Goal: Understand site structure: Understand site structure

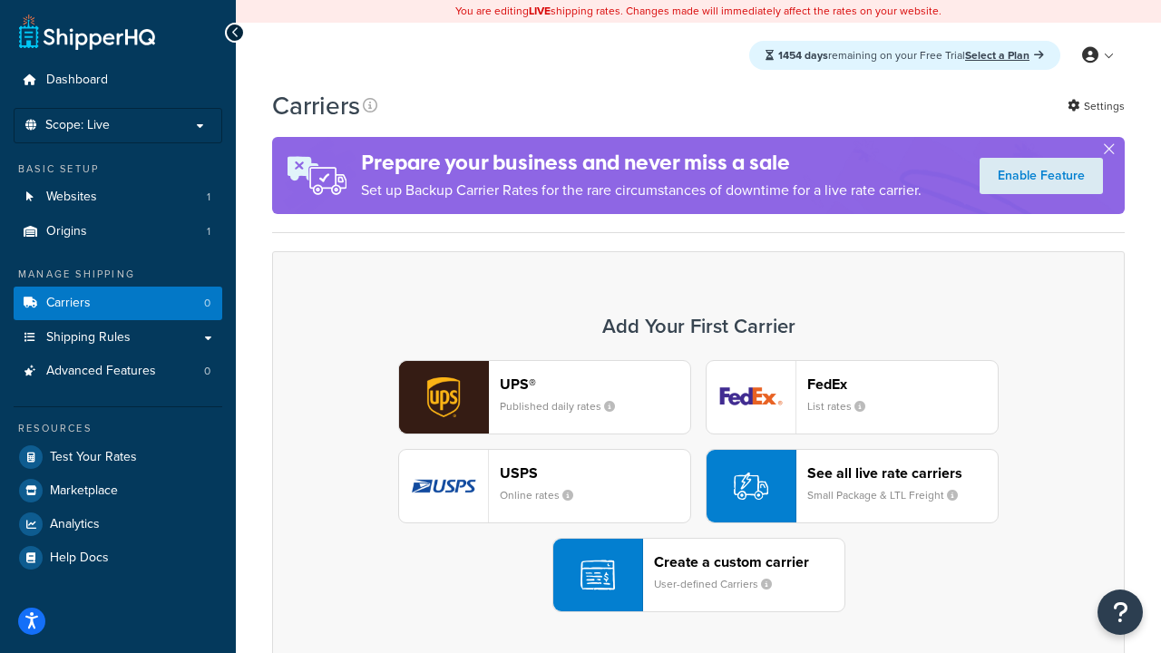
click at [698, 486] on div "UPS® Published daily rates FedEx List rates USPS Online rates See all live rate…" at bounding box center [698, 486] width 815 height 252
click at [902, 384] on header "FedEx" at bounding box center [902, 384] width 190 height 17
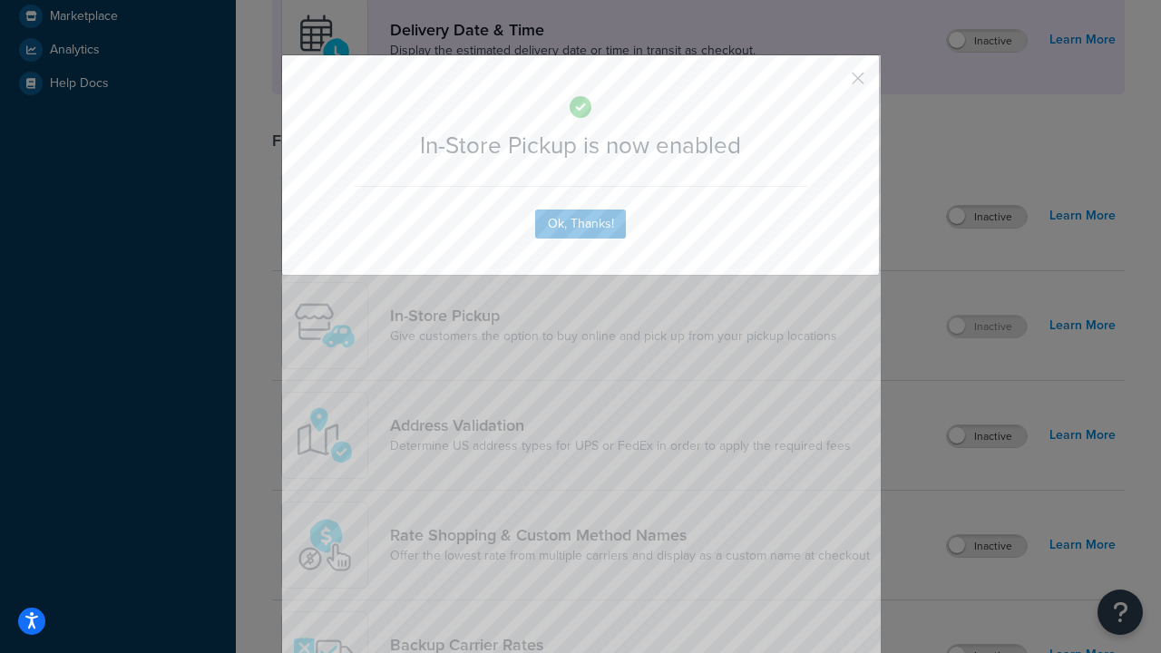
scroll to position [509, 0]
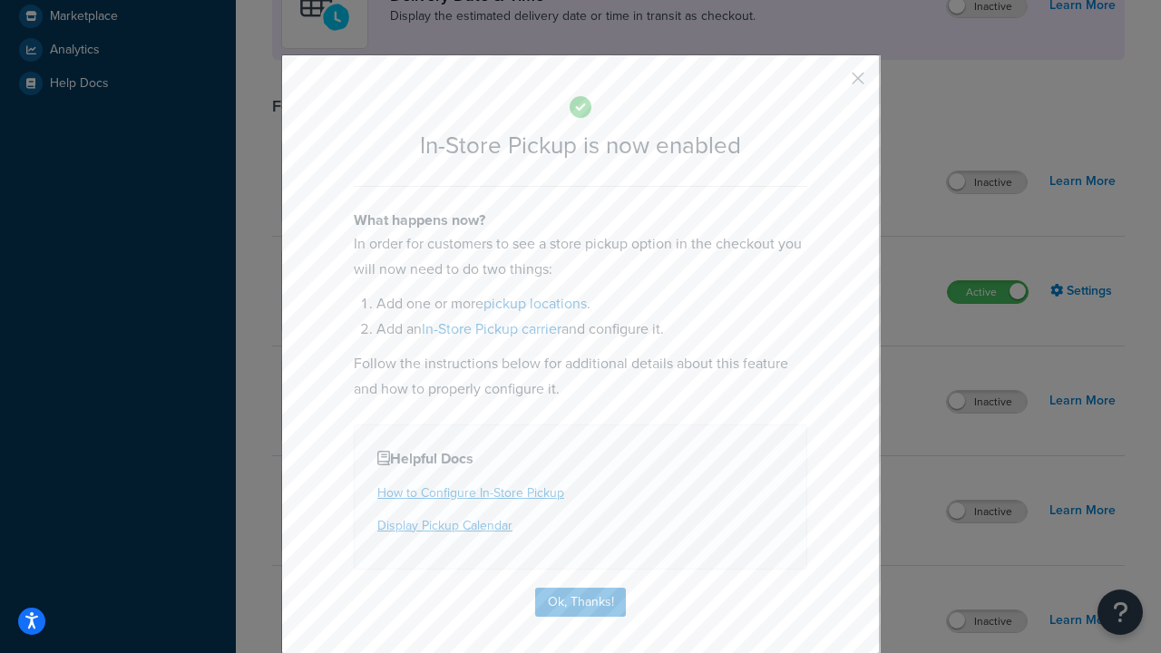
click at [831, 84] on button "button" at bounding box center [831, 85] width 5 height 5
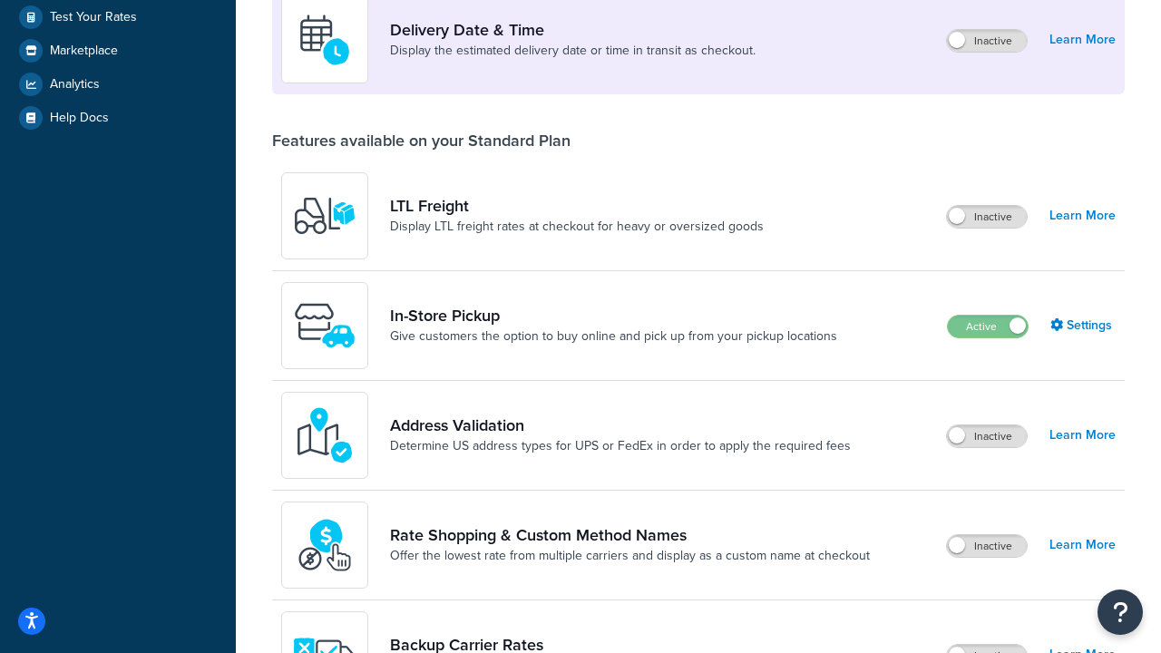
scroll to position [440, 0]
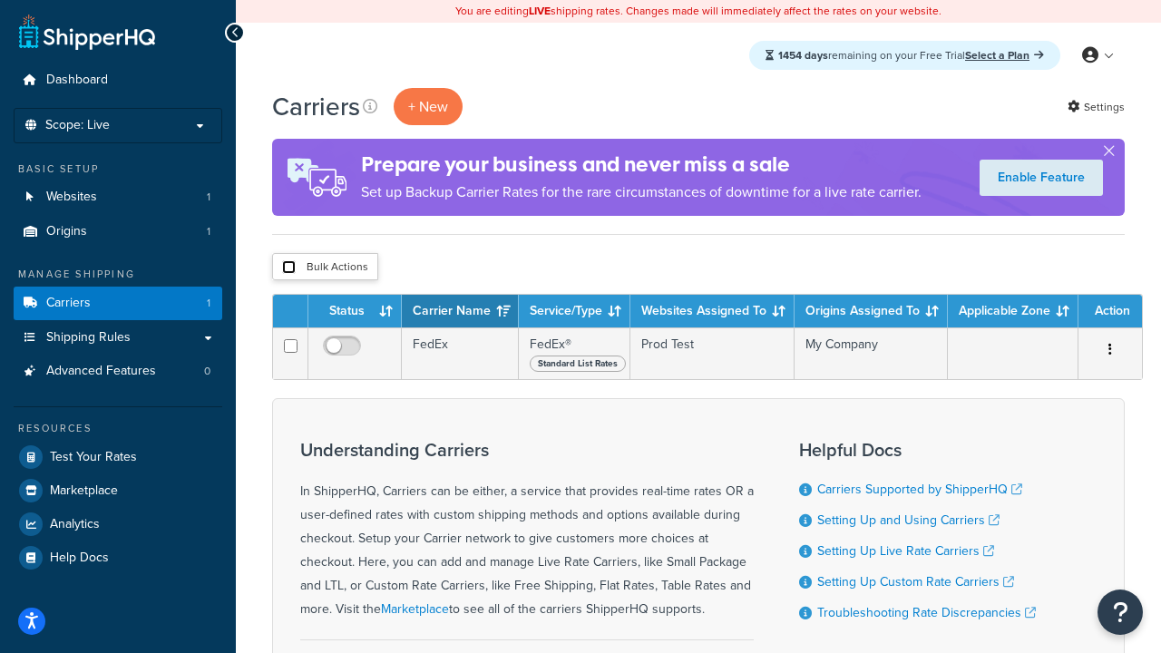
click at [288, 268] on input "checkbox" at bounding box center [289, 267] width 14 height 14
checkbox input "true"
click at [0, 0] on button "Delete" at bounding box center [0, 0] width 0 height 0
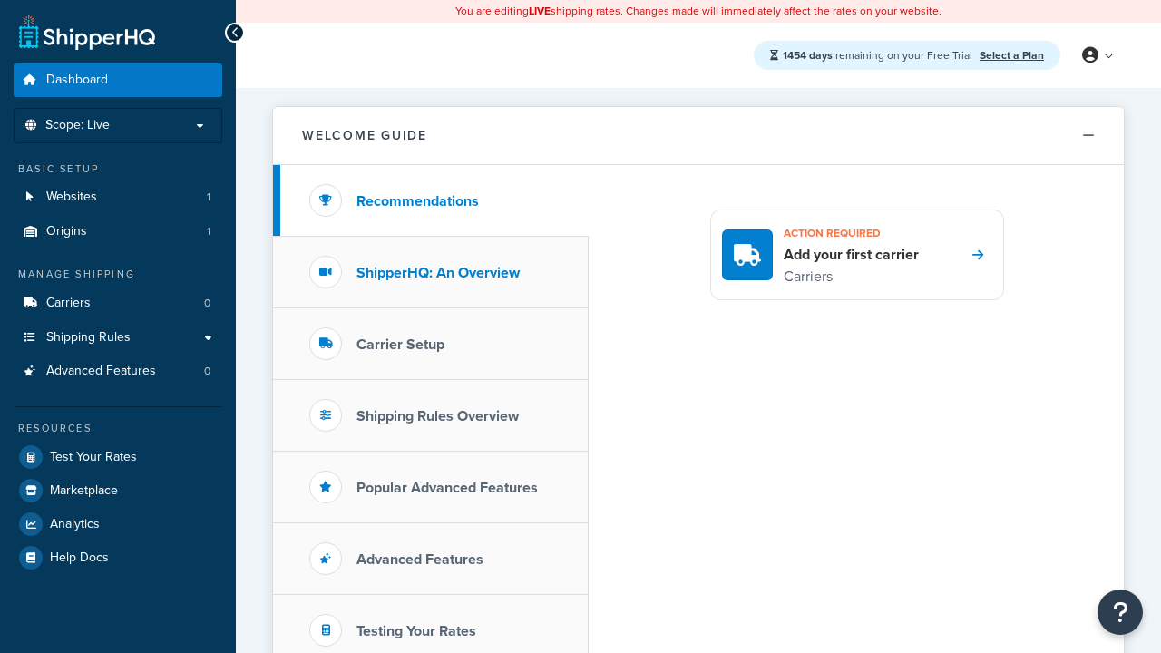
click at [438, 272] on h3 "ShipperHQ: An Overview" at bounding box center [437, 273] width 163 height 16
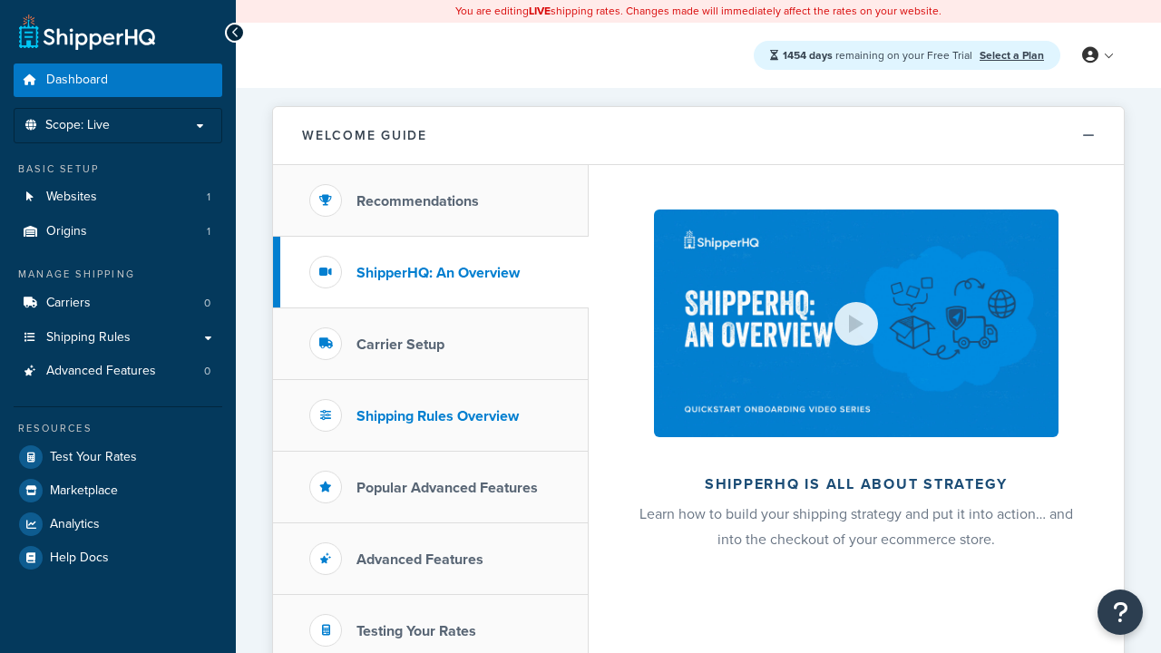
click at [400, 344] on h3 "Carrier Setup" at bounding box center [400, 345] width 88 height 16
click at [437, 415] on h3 "Shipping Rules Overview" at bounding box center [437, 416] width 162 height 16
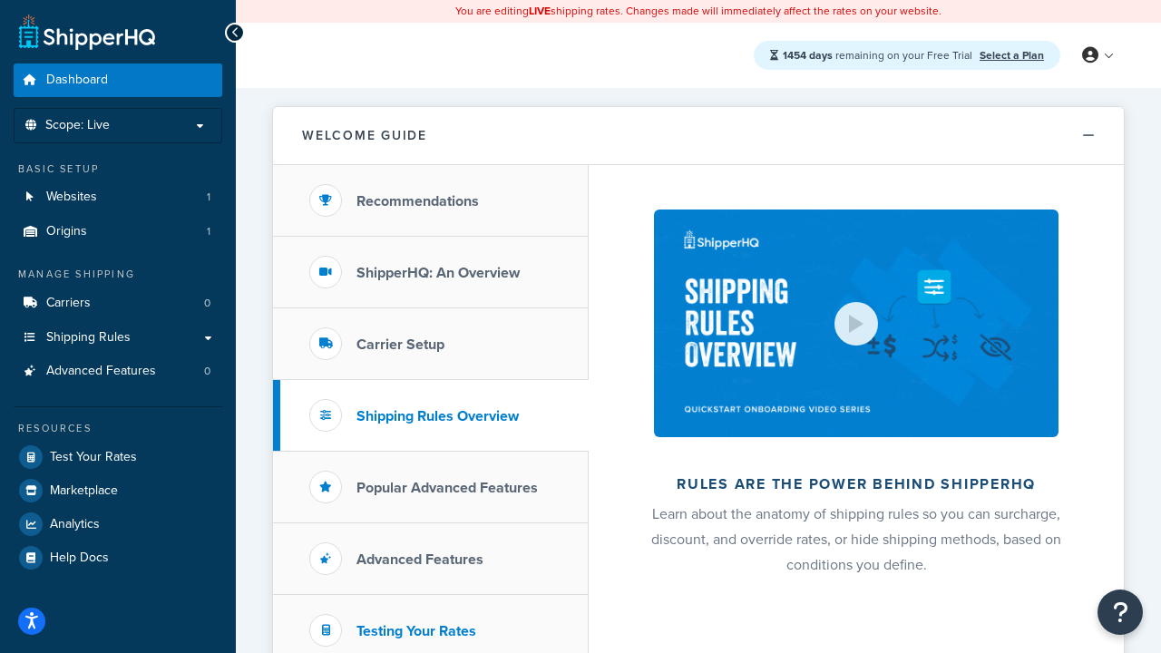
click at [447, 487] on h3 "Popular Advanced Features" at bounding box center [446, 488] width 181 height 16
click at [416, 630] on h3 "Testing Your Rates" at bounding box center [416, 631] width 120 height 16
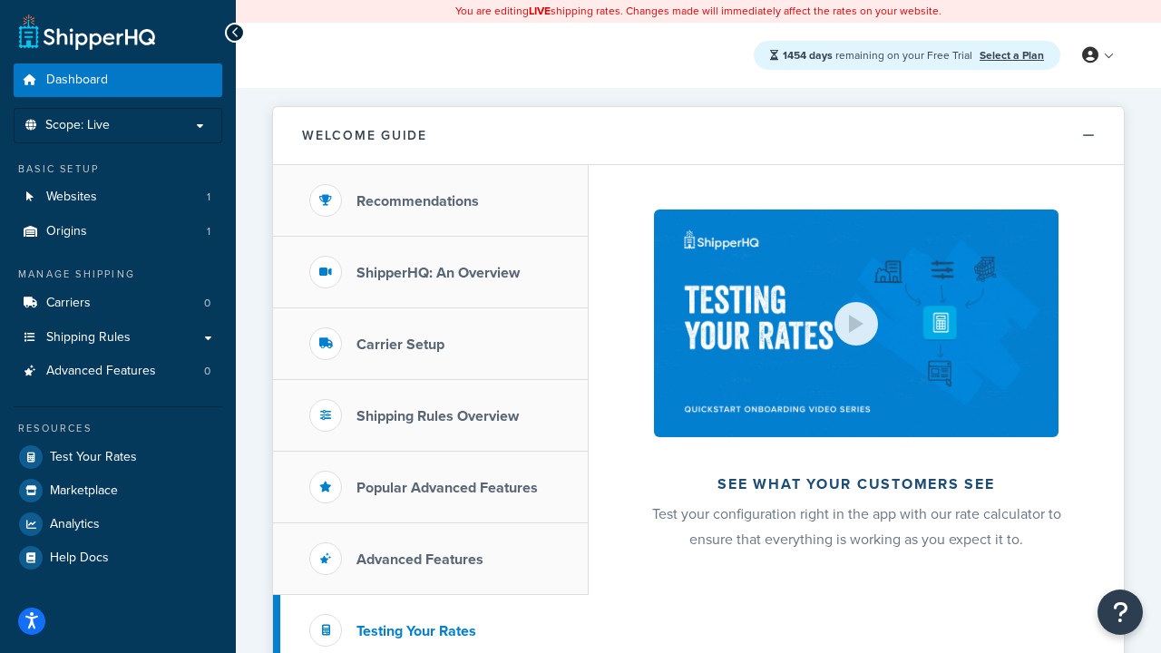
scroll to position [395, 0]
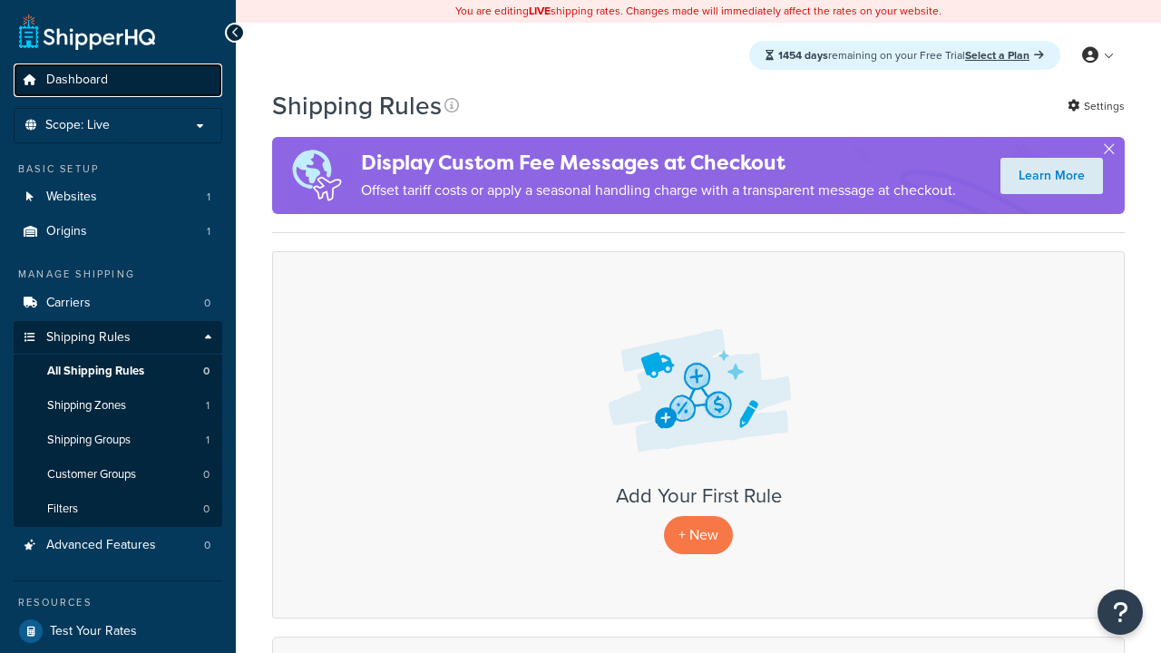
click at [77, 80] on span "Dashboard" at bounding box center [77, 80] width 62 height 15
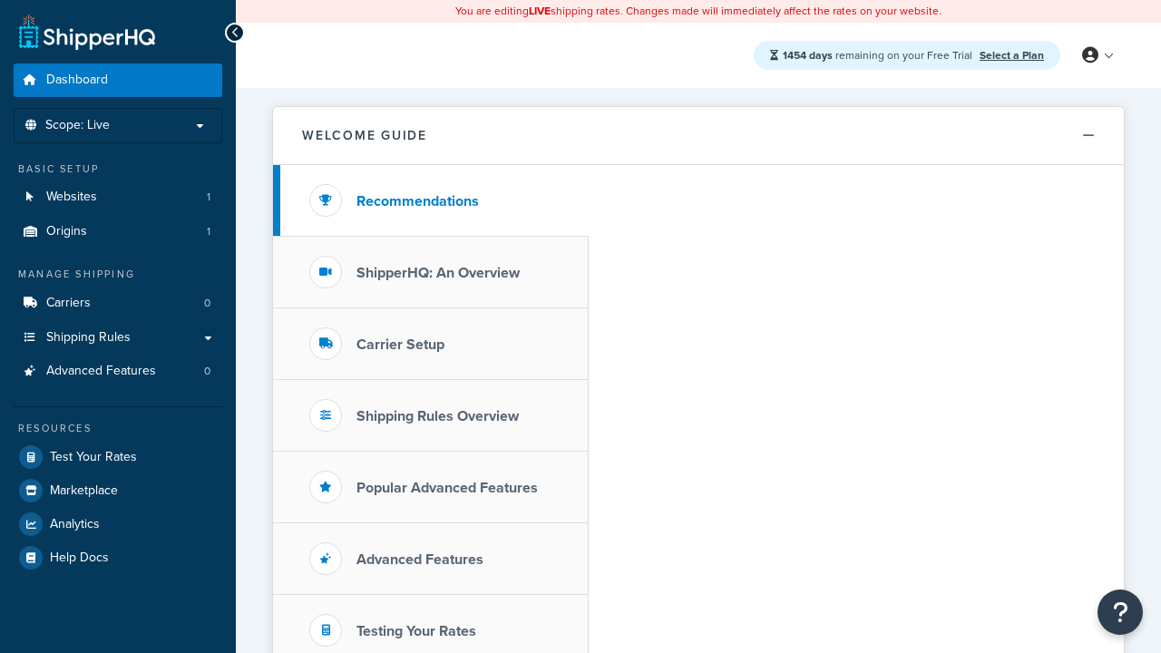
scroll to position [395, 0]
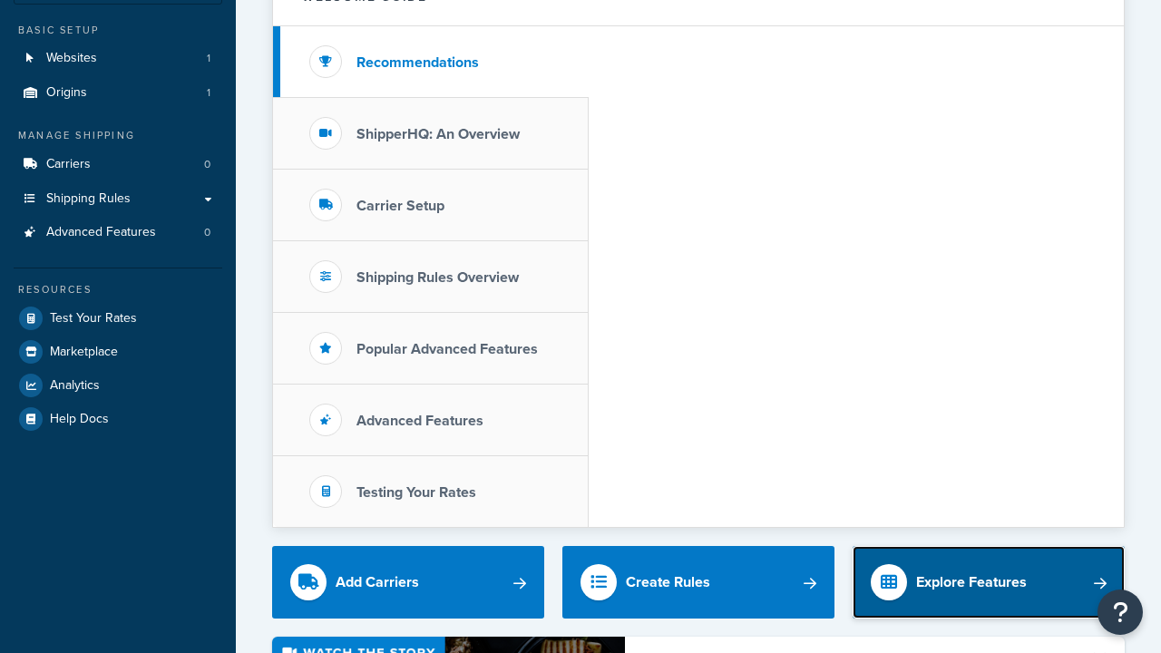
click at [971, 570] on div "Explore Features" at bounding box center [971, 582] width 111 height 25
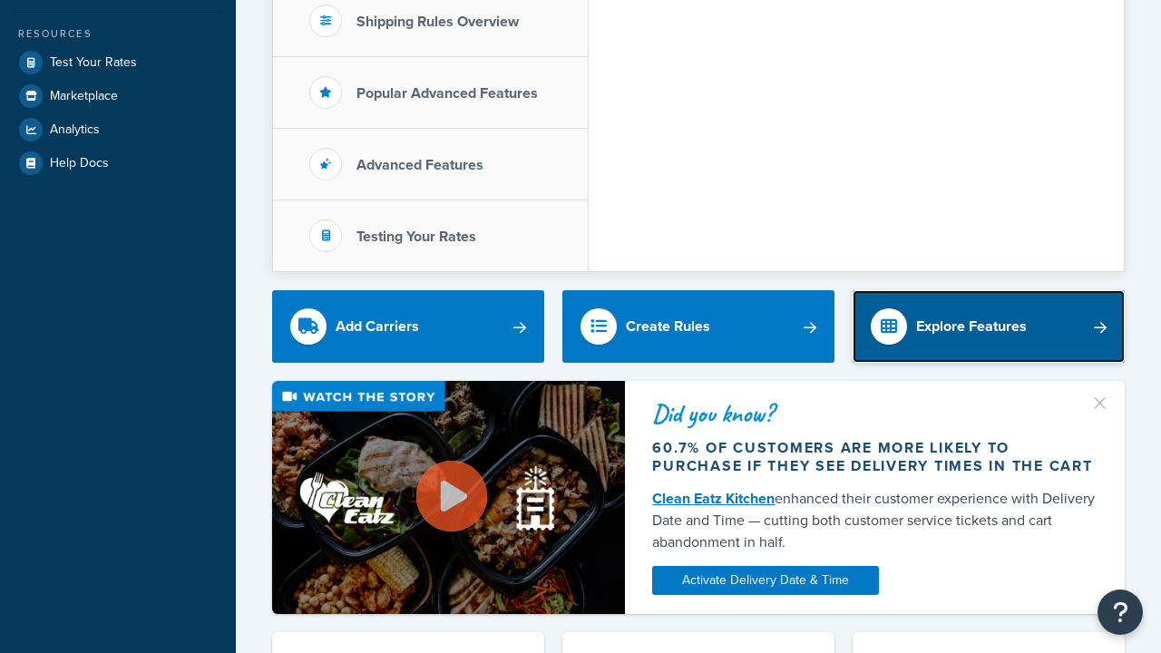
scroll to position [0, 0]
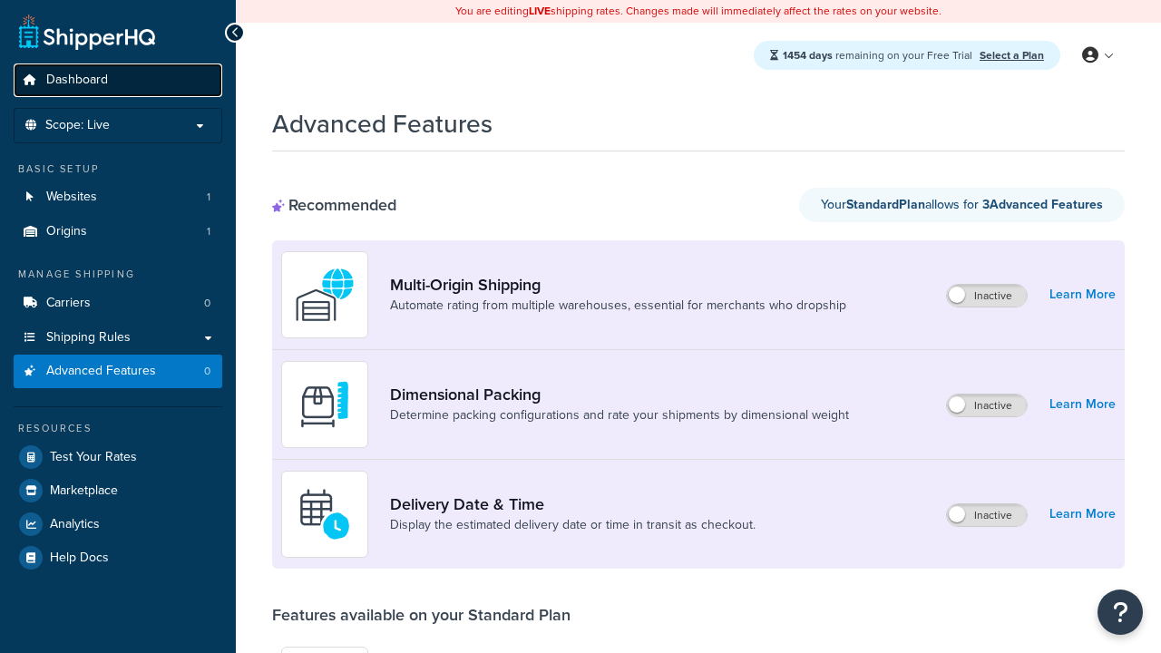
click at [77, 80] on span "Dashboard" at bounding box center [77, 80] width 62 height 15
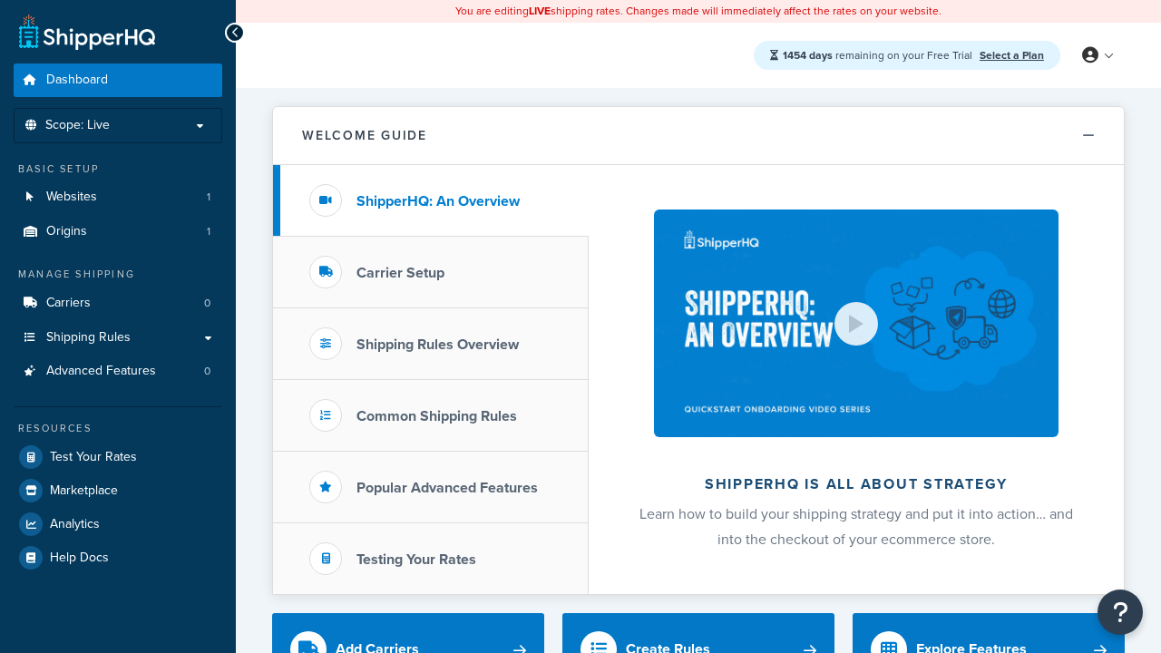
click at [77, 80] on span "Dashboard" at bounding box center [77, 80] width 62 height 15
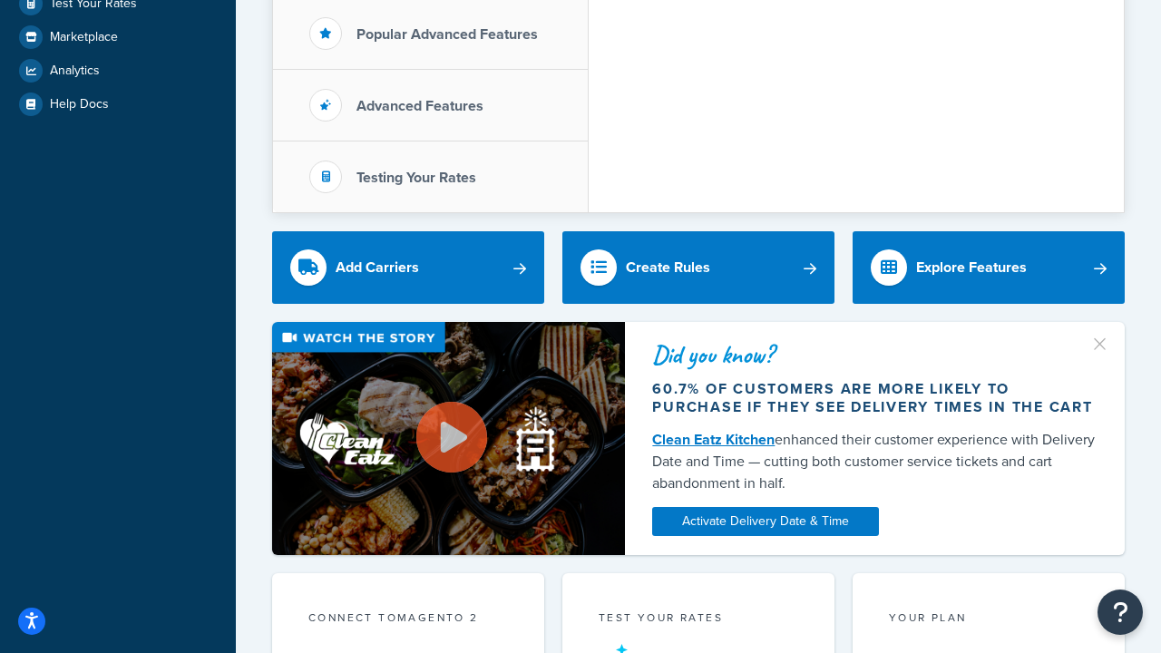
click at [698, 610] on div "Test your rates" at bounding box center [699, 620] width 200 height 21
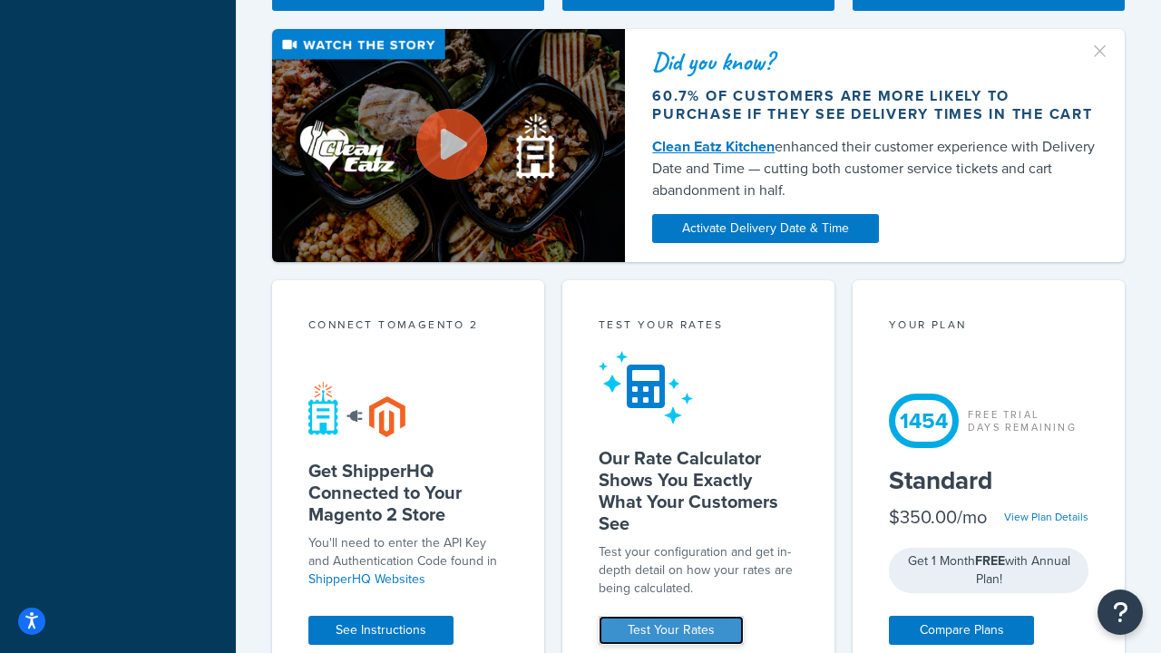
click at [671, 630] on link "Test Your Rates" at bounding box center [671, 630] width 145 height 29
